Goal: Check status: Check status

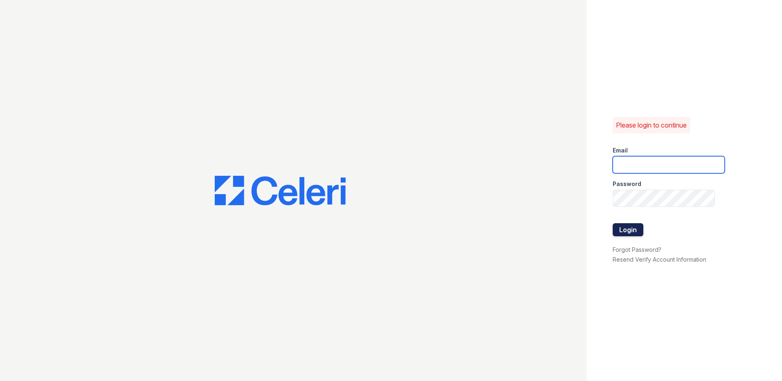
type input "LConde@trinity-pm.com"
click at [628, 232] on button "Login" at bounding box center [628, 229] width 31 height 13
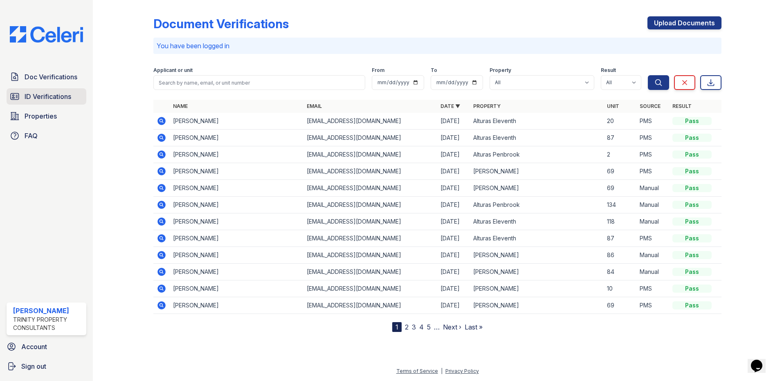
click at [46, 103] on link "ID Verifications" at bounding box center [47, 96] width 80 height 16
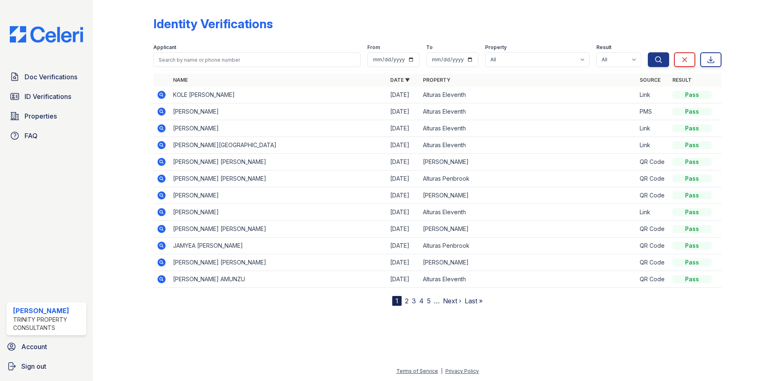
click at [163, 176] on icon at bounding box center [161, 179] width 8 height 8
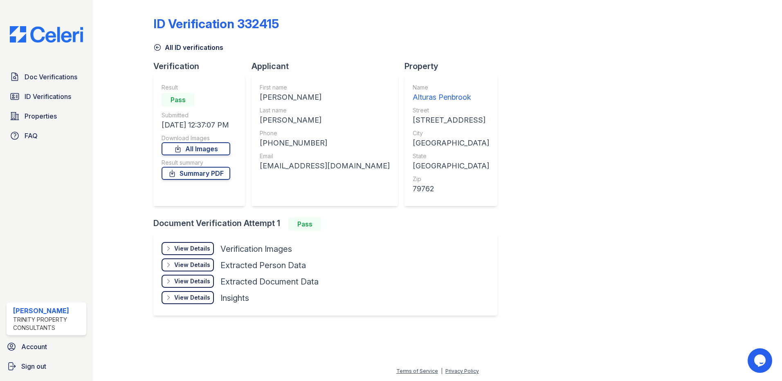
click at [190, 252] on div "View Details" at bounding box center [192, 249] width 36 height 8
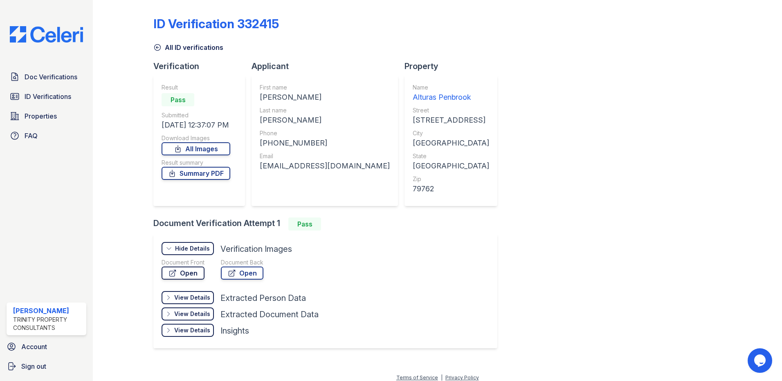
click at [189, 269] on link "Open" at bounding box center [183, 273] width 43 height 13
click at [66, 96] on span "ID Verifications" at bounding box center [48, 97] width 47 height 10
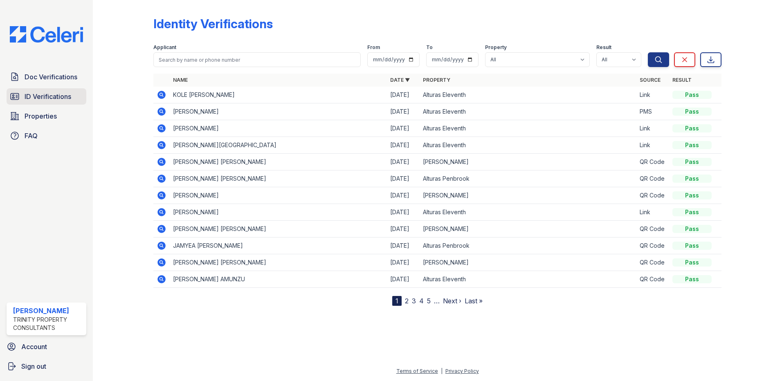
click at [67, 99] on span "ID Verifications" at bounding box center [48, 97] width 47 height 10
click at [71, 99] on span "ID Verifications" at bounding box center [48, 97] width 47 height 10
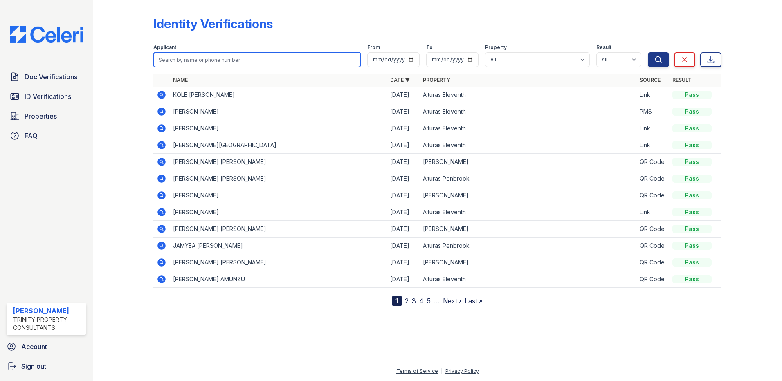
click at [210, 59] on input "search" at bounding box center [256, 59] width 207 height 15
type input "robert"
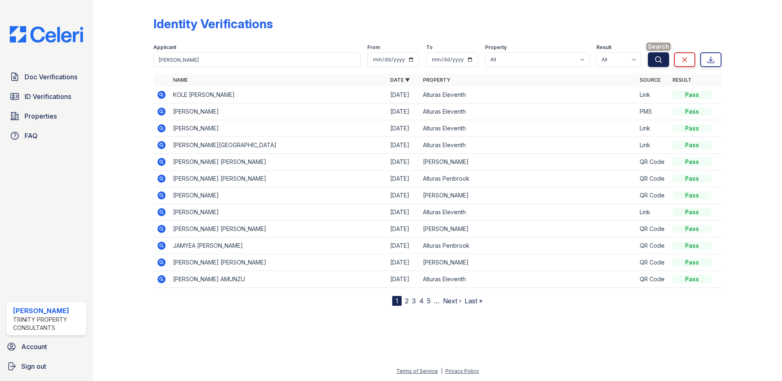
click at [660, 56] on icon "submit" at bounding box center [659, 60] width 8 height 8
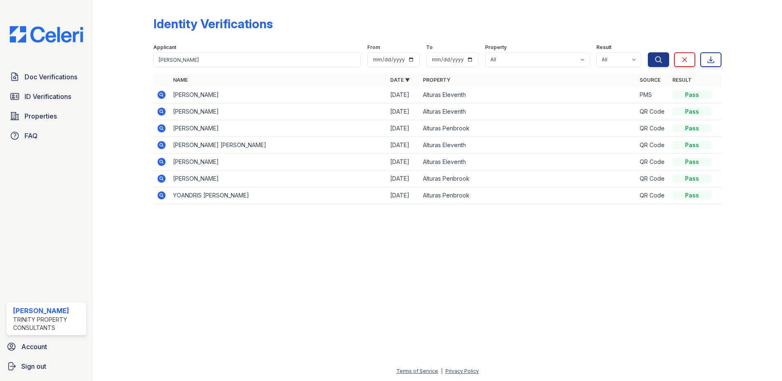
click at [162, 96] on icon at bounding box center [162, 95] width 10 height 10
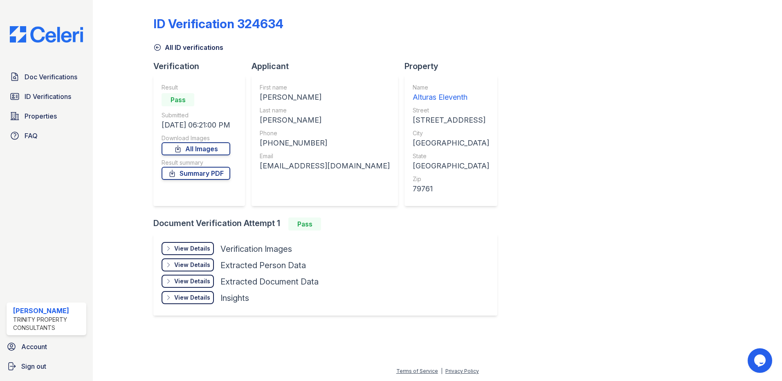
click at [191, 250] on div "View Details" at bounding box center [192, 249] width 36 height 8
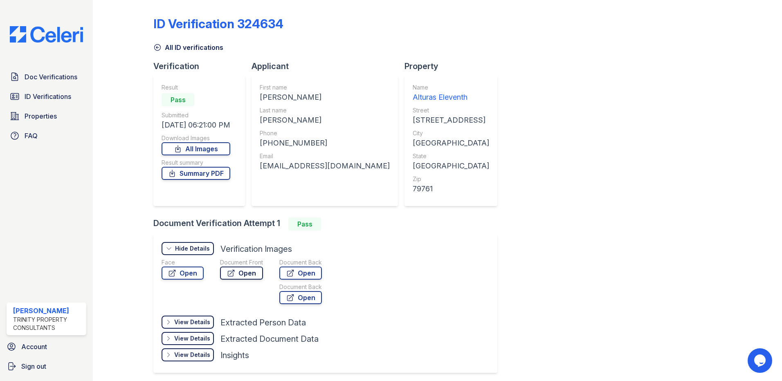
click at [255, 273] on link "Open" at bounding box center [241, 273] width 43 height 13
